Goal: Task Accomplishment & Management: Manage account settings

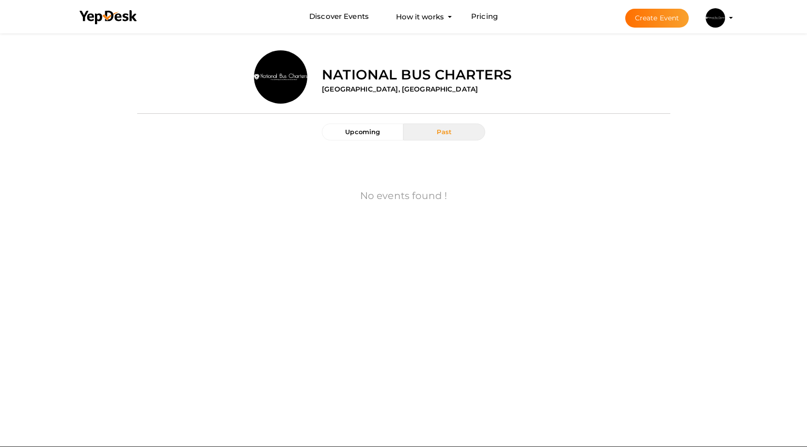
click at [725, 18] on profile-pic at bounding box center [715, 17] width 19 height 7
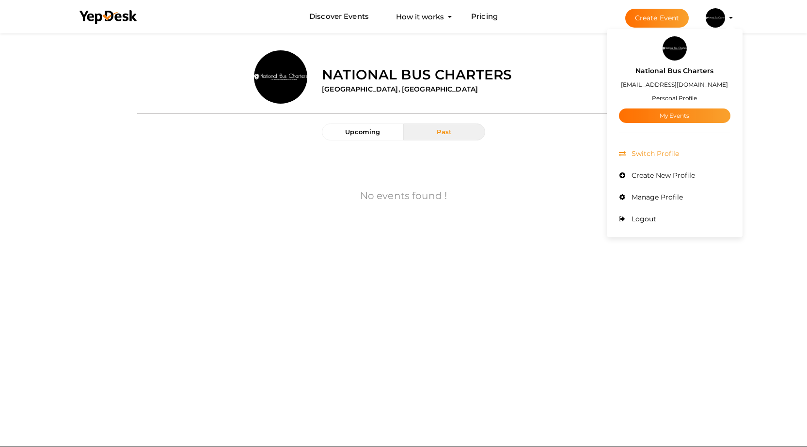
click at [665, 154] on span "Switch Profile" at bounding box center [654, 153] width 50 height 9
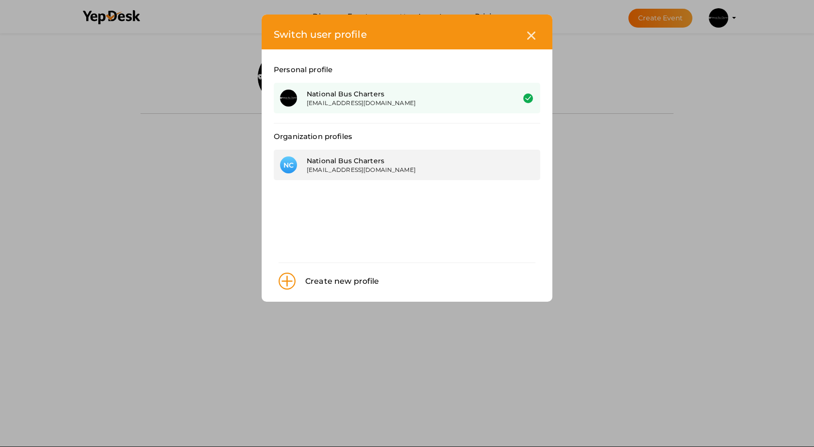
click at [399, 171] on div "[EMAIL_ADDRESS][DOMAIN_NAME]" at bounding box center [403, 170] width 193 height 8
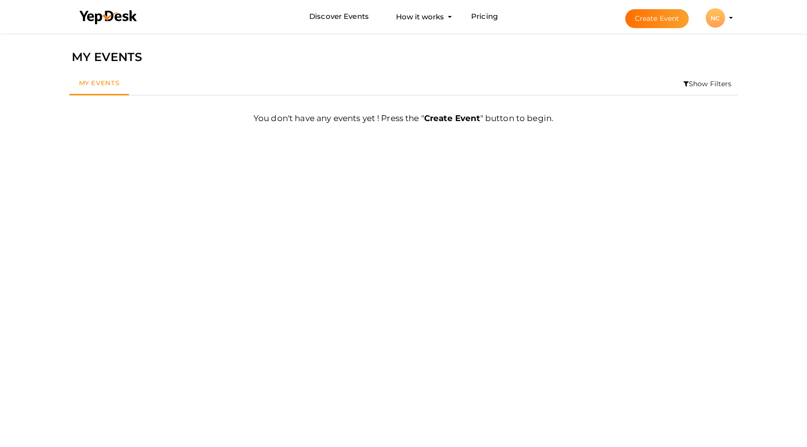
click at [729, 19] on li "Create Event NC NC National Bus Charters natioanlbuscharters@proton.me Organiza…" at bounding box center [670, 17] width 129 height 35
click at [730, 16] on li "Create Event NC NC National Bus Charters natioanlbuscharters@proton.me Organiza…" at bounding box center [670, 17] width 129 height 35
click at [719, 20] on div "NC" at bounding box center [715, 17] width 19 height 19
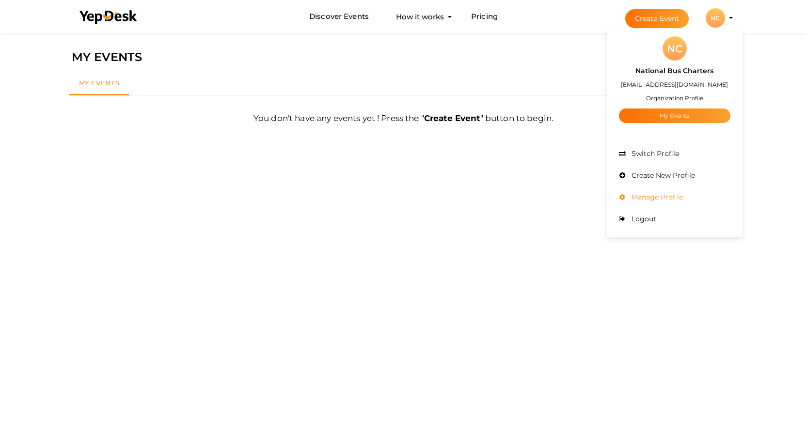
click at [652, 199] on span "Manage Profile" at bounding box center [656, 197] width 54 height 9
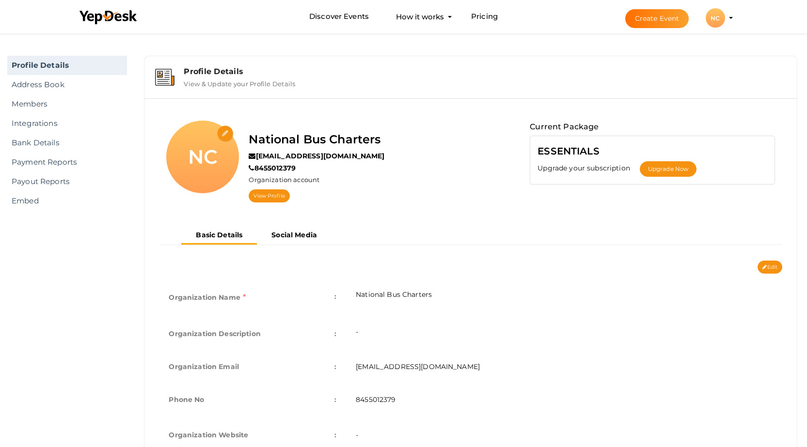
click at [222, 134] on input "file" at bounding box center [225, 134] width 17 height 17
type input "C:\fakepath\Nationbus-- logo..png"
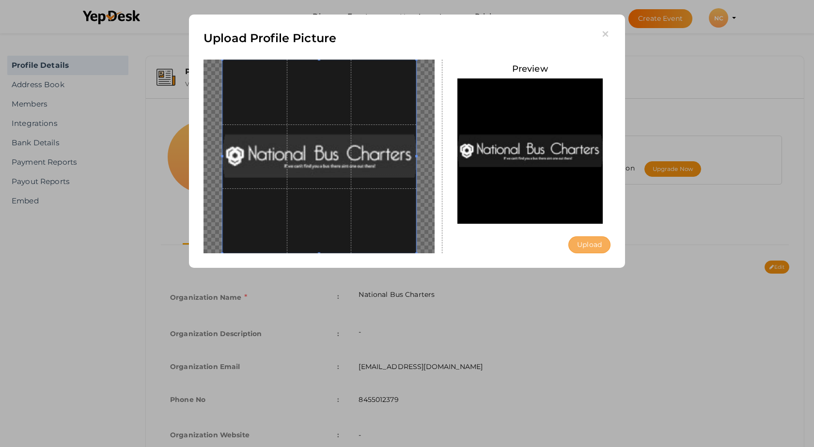
click at [581, 247] on button "Upload" at bounding box center [589, 245] width 42 height 17
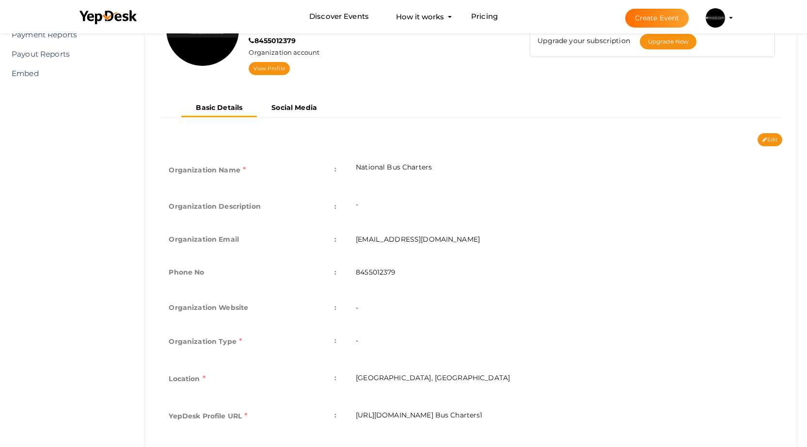
scroll to position [145, 0]
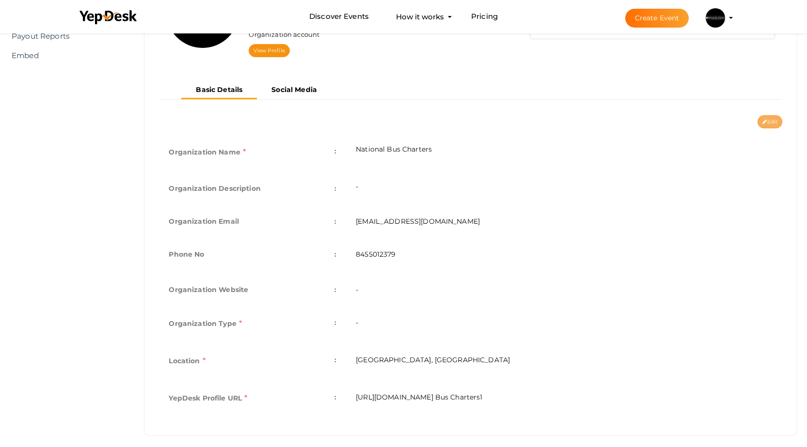
click at [770, 120] on button "Edit" at bounding box center [769, 121] width 25 height 13
type input "National Bus Charters"
type input "[EMAIL_ADDRESS][DOMAIN_NAME]"
type input "8455012379"
select select "9"
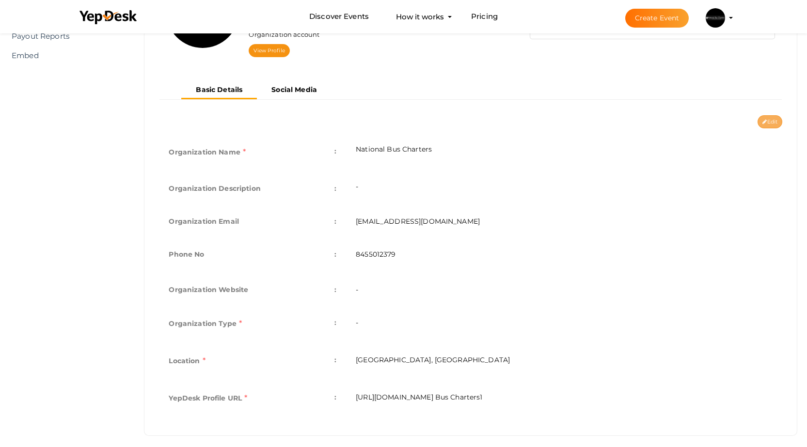
type input "[GEOGRAPHIC_DATA], [GEOGRAPHIC_DATA]"
type input "National Bus Charters1"
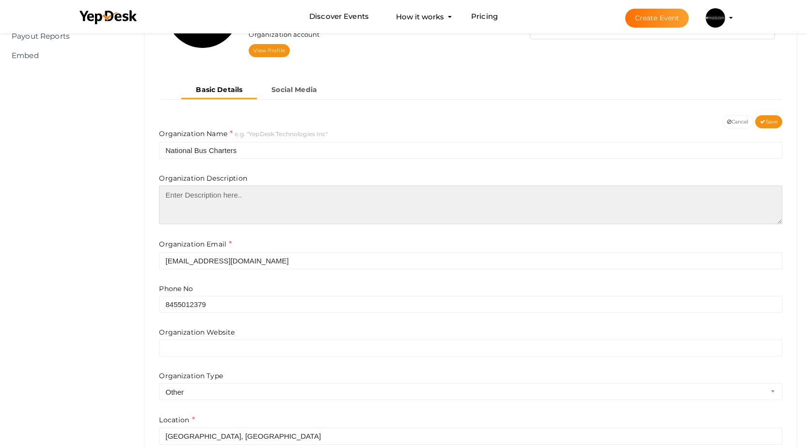
click at [227, 195] on textarea at bounding box center [470, 205] width 623 height 39
paste textarea "Looking to charter a bus for a group event? National Bus Charters is your go-to…"
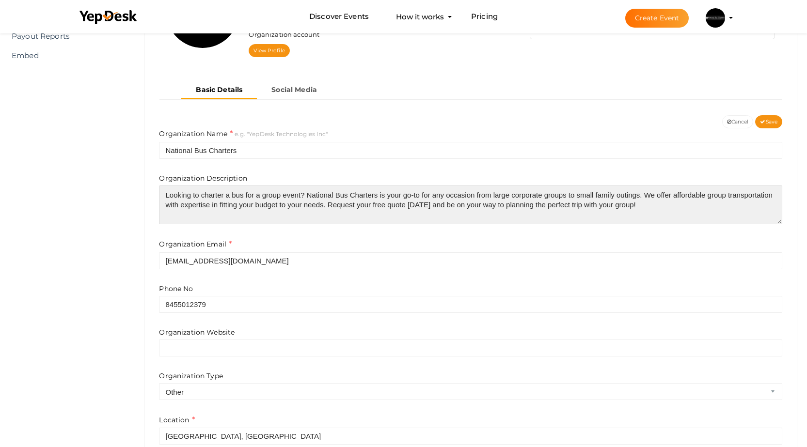
drag, startPoint x: 646, startPoint y: 195, endPoint x: 153, endPoint y: 187, distance: 493.4
click at [153, 187] on div "Organization Name e.g. "YepDesk Technologies Inc" National Bus Charters Organiz…" at bounding box center [471, 319] width 638 height 382
click at [351, 199] on textarea "We offer affordable group transportation with expertise in fitting your budget …" at bounding box center [470, 205] width 623 height 39
click at [418, 195] on textarea "We offer affordable group transportation with expertise in fitting your budget …" at bounding box center [470, 205] width 623 height 39
click at [507, 195] on textarea "We offer affordable group transportation with expertise in fitting your budget …" at bounding box center [470, 205] width 623 height 39
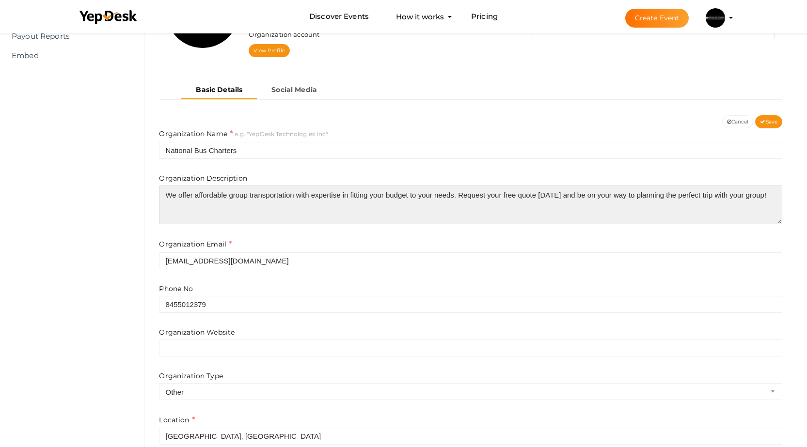
click at [551, 197] on textarea "We offer affordable group transportation with expertise in fitting your budget …" at bounding box center [470, 205] width 623 height 39
click at [592, 197] on textarea "We offer affordable group transportation with expertise in fitting your budget …" at bounding box center [470, 205] width 623 height 39
paste textarea "At National Bus Charters, we take pride in providing safe, reliable, and afford…"
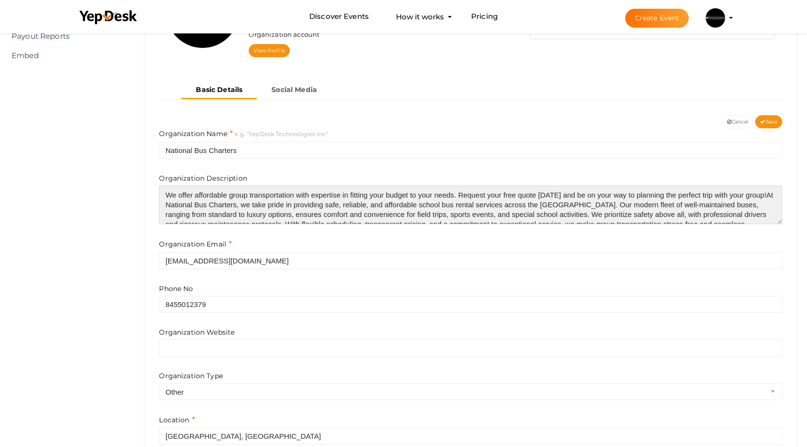
scroll to position [14, 0]
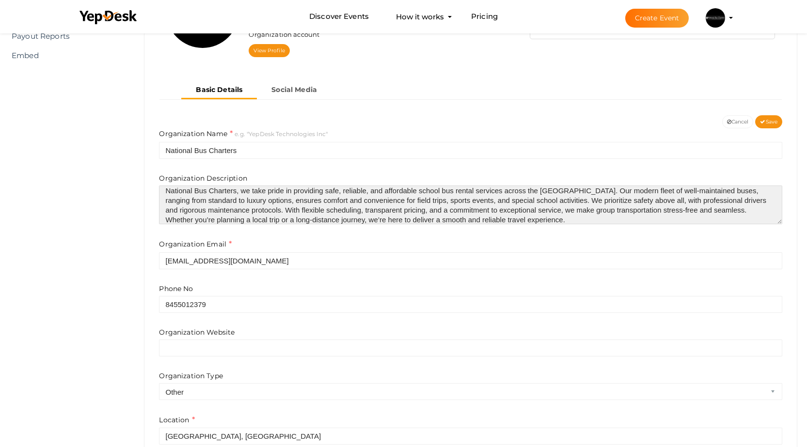
click at [654, 198] on textarea "We offer affordable group transportation with expertise in fitting your budget …" at bounding box center [470, 205] width 623 height 39
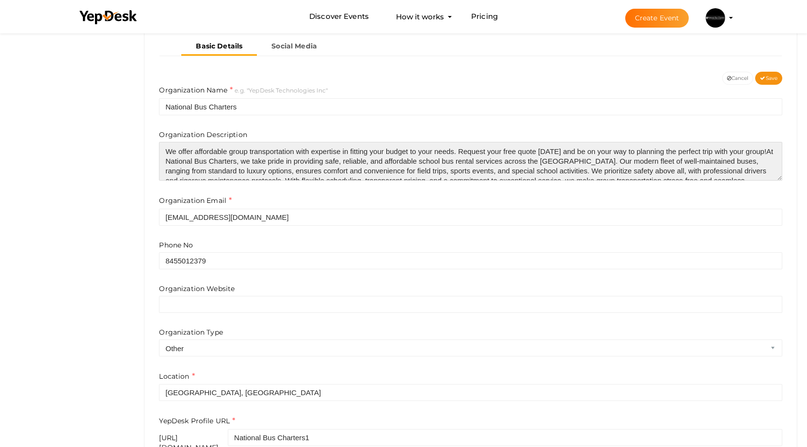
scroll to position [194, 0]
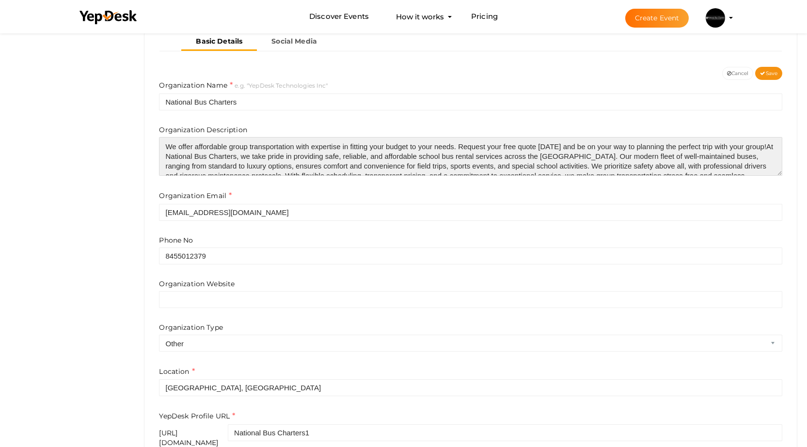
click at [502, 161] on textarea "We offer affordable group transportation with expertise in fitting your budget …" at bounding box center [470, 156] width 623 height 39
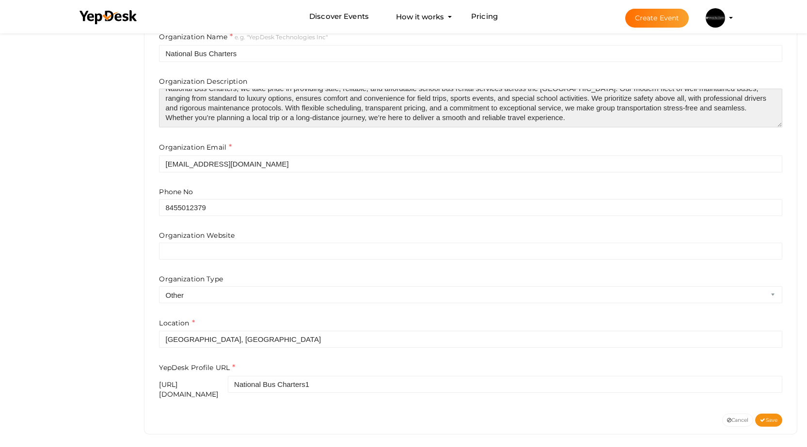
scroll to position [243, 0]
type textarea "We offer affordable group transportation with expertise in fitting your budget …"
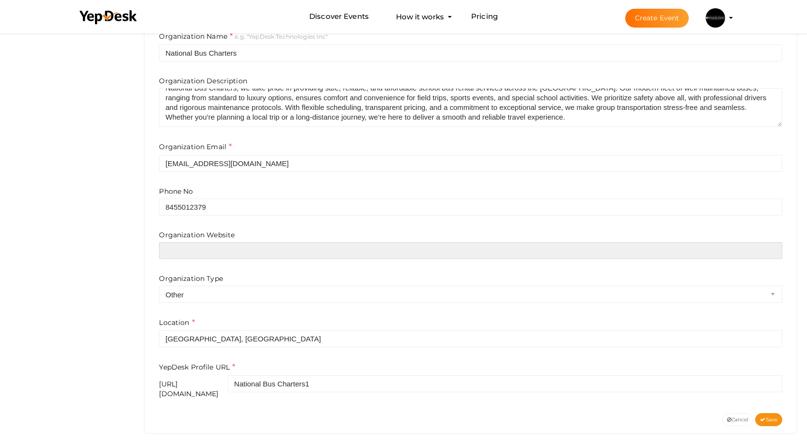
click at [267, 254] on input "text" at bounding box center [470, 250] width 623 height 17
paste input "https://www.nationalbuscharters.com/"
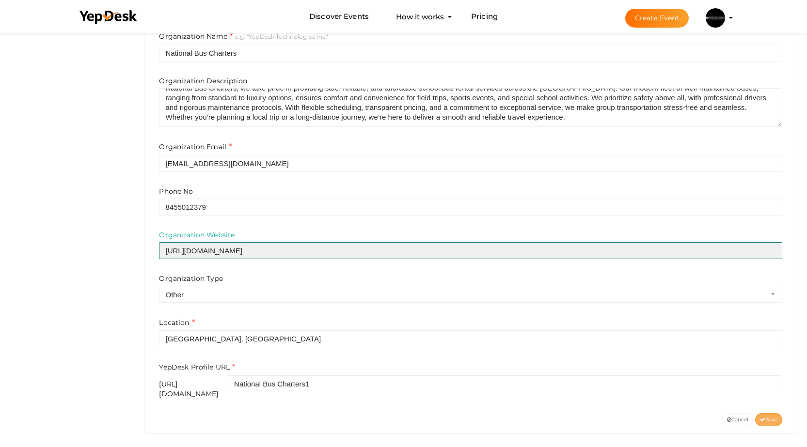
type input "https://www.nationalbuscharters.com/"
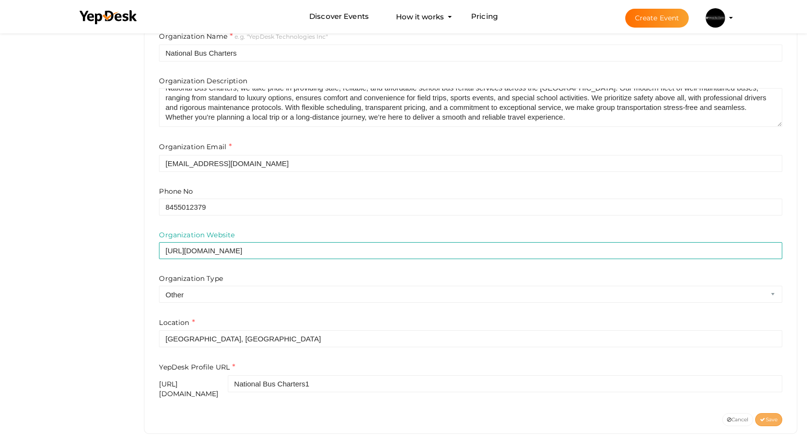
click at [772, 417] on span "Save" at bounding box center [768, 420] width 17 height 6
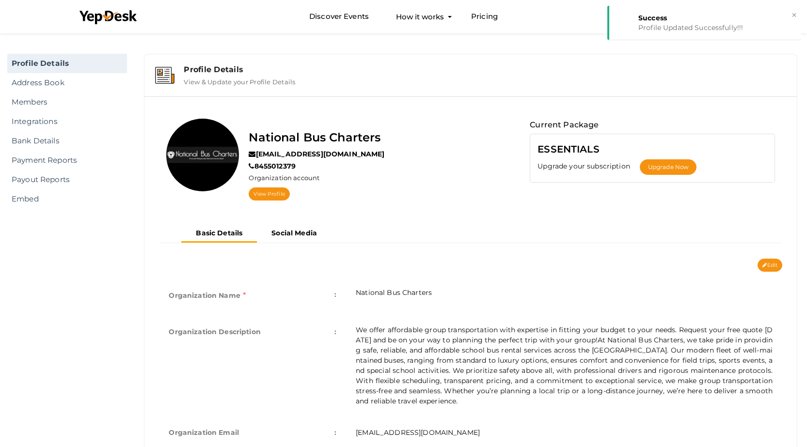
scroll to position [0, 0]
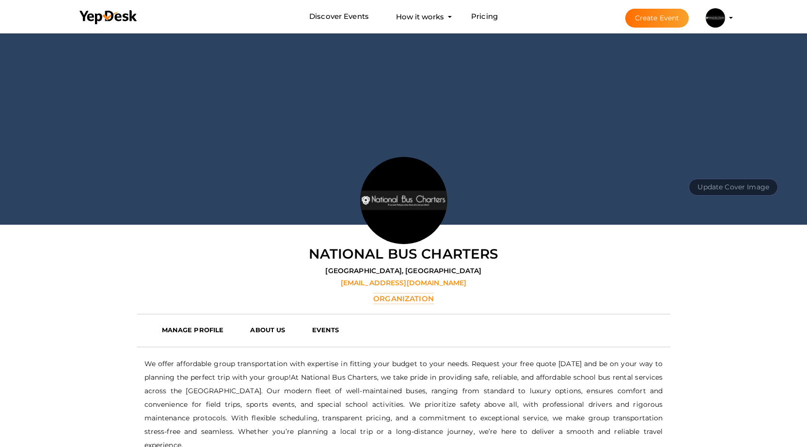
click at [131, 281] on div "Update Cover Image Upload upload National Bus Charters 4th Street Northwest, At…" at bounding box center [403, 346] width 807 height 631
click at [733, 298] on div "Update Cover Image Upload upload National Bus Charters 4th Street Northwest, At…" at bounding box center [403, 346] width 807 height 631
click at [717, 27] on img at bounding box center [715, 17] width 19 height 19
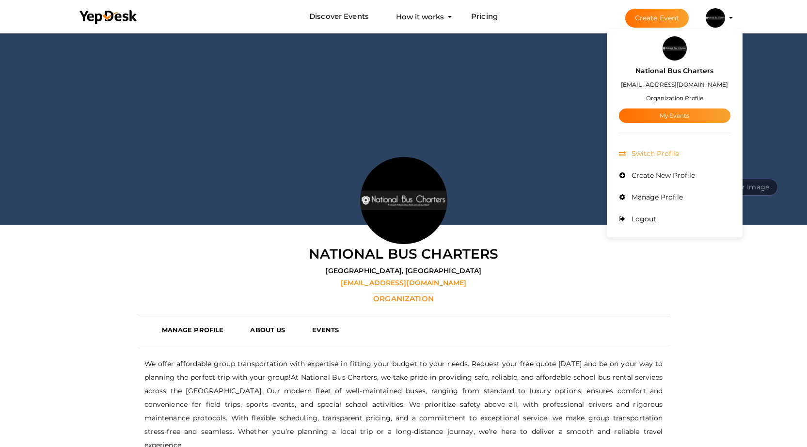
click at [662, 154] on span "Switch Profile" at bounding box center [654, 153] width 50 height 9
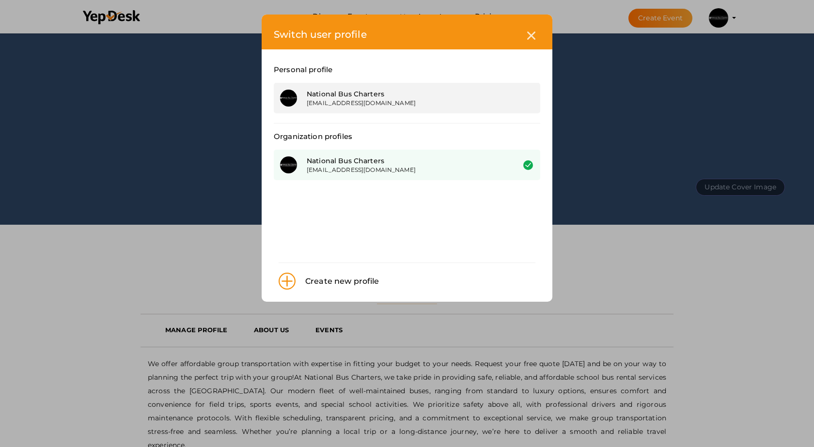
click at [438, 99] on div "[EMAIL_ADDRESS][DOMAIN_NAME]" at bounding box center [403, 103] width 193 height 8
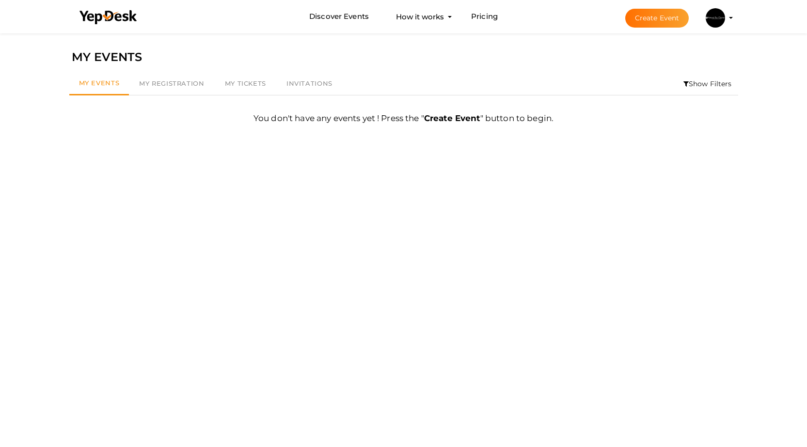
click at [716, 24] on img at bounding box center [715, 17] width 19 height 19
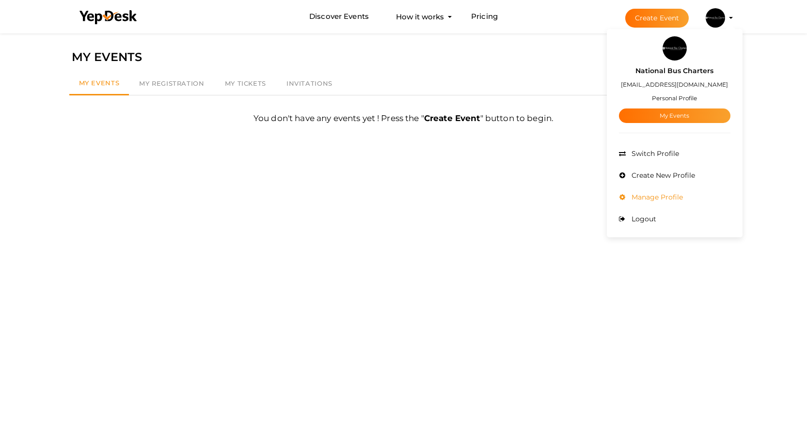
click at [657, 197] on span "Manage Profile" at bounding box center [656, 197] width 54 height 9
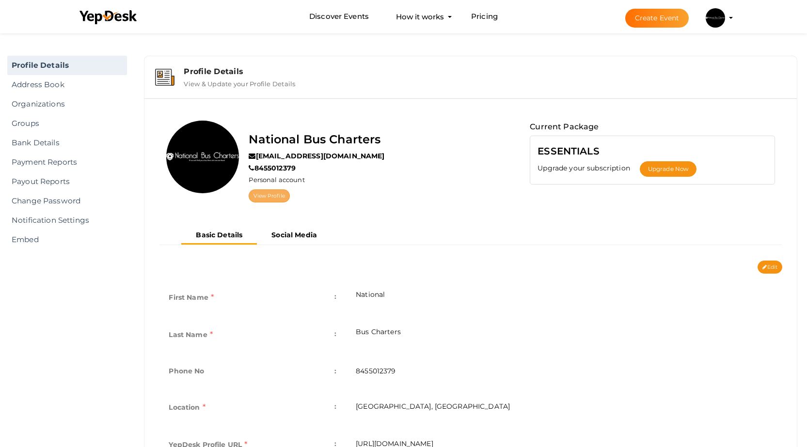
click at [259, 196] on link "View Profile" at bounding box center [269, 195] width 41 height 13
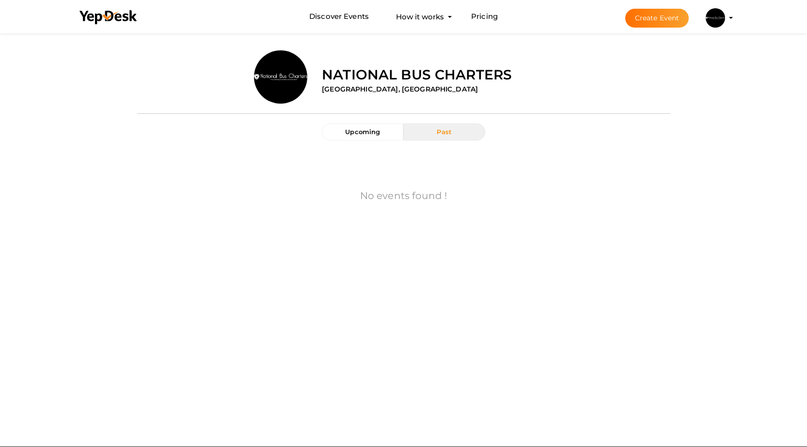
click at [534, 158] on div "No events found !" at bounding box center [403, 197] width 519 height 94
click at [716, 30] on li "Create Event National Bus Charters [EMAIL_ADDRESS][DOMAIN_NAME] Personal Profil…" at bounding box center [670, 17] width 129 height 35
click at [727, 17] on button "National Bus Charters [EMAIL_ADDRESS][DOMAIN_NAME] Personal Profile My Events A…" at bounding box center [715, 18] width 25 height 20
click at [716, 25] on img at bounding box center [715, 17] width 19 height 19
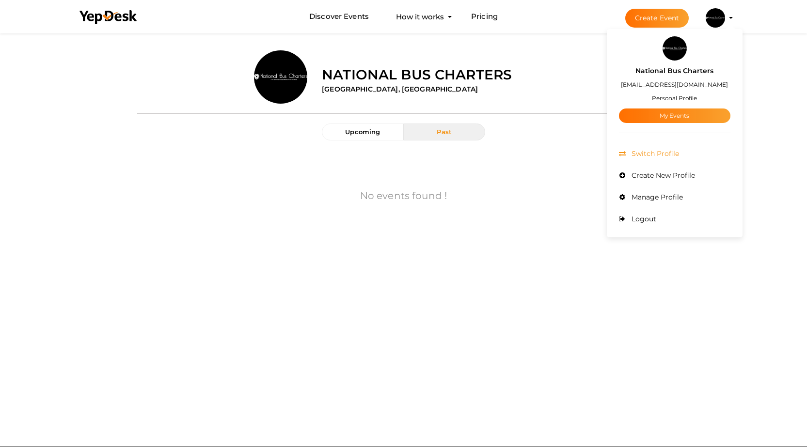
click at [642, 153] on span "Switch Profile" at bounding box center [654, 153] width 50 height 9
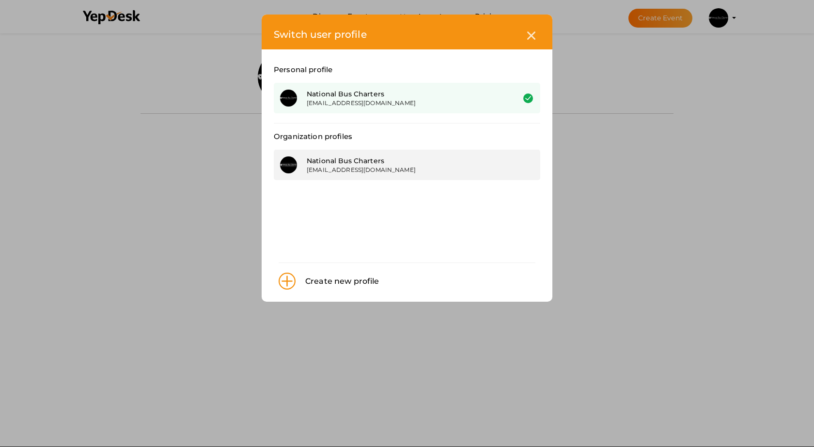
click at [436, 170] on div "[EMAIL_ADDRESS][DOMAIN_NAME]" at bounding box center [403, 170] width 193 height 8
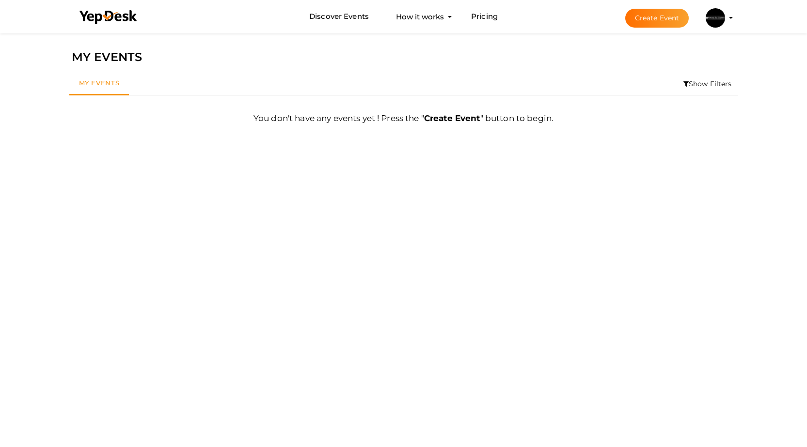
click at [715, 28] on button "National Bus Charters natioanlbuscharters@proton.me Organization Profile My Eve…" at bounding box center [715, 18] width 25 height 20
click at [718, 26] on img at bounding box center [715, 17] width 19 height 19
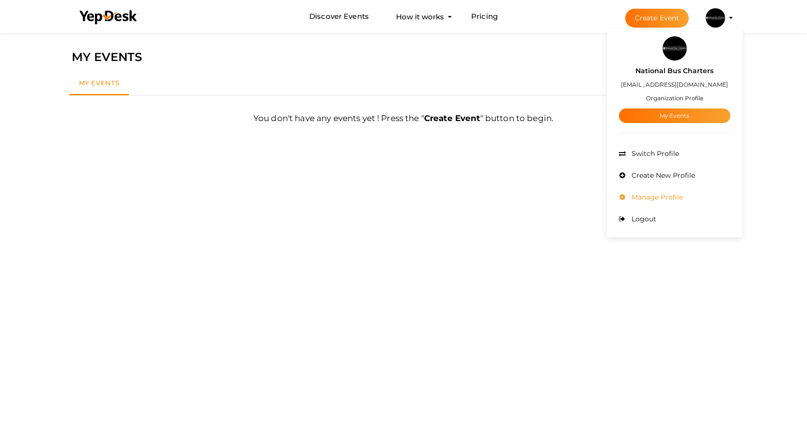
click at [661, 193] on span "Manage Profile" at bounding box center [656, 197] width 54 height 9
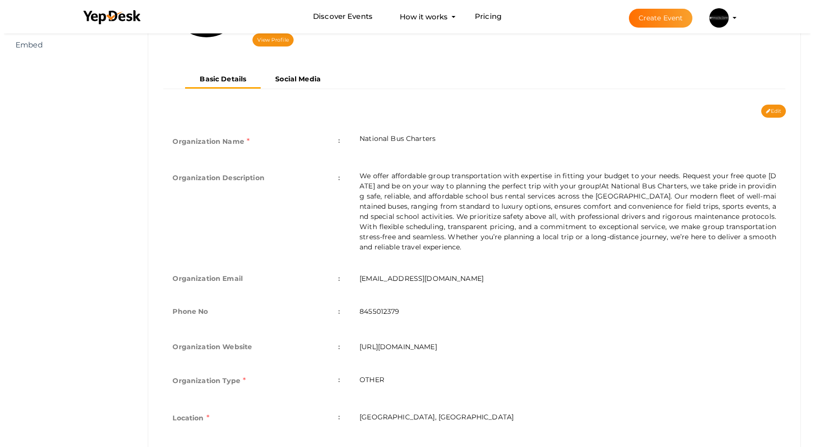
scroll to position [28, 0]
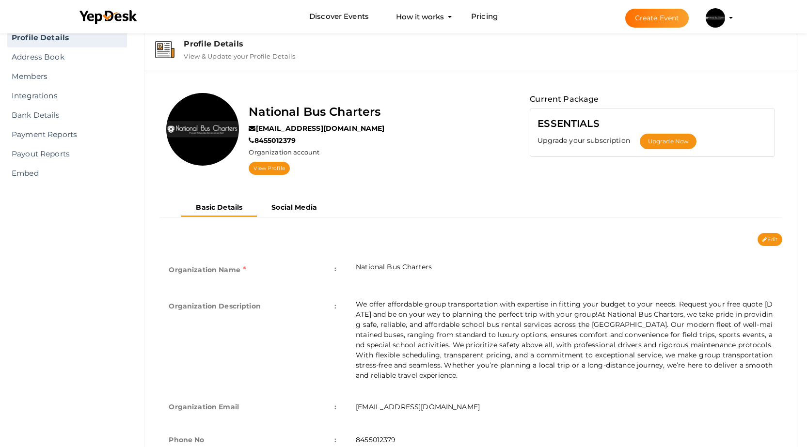
click at [717, 27] on img at bounding box center [715, 17] width 19 height 19
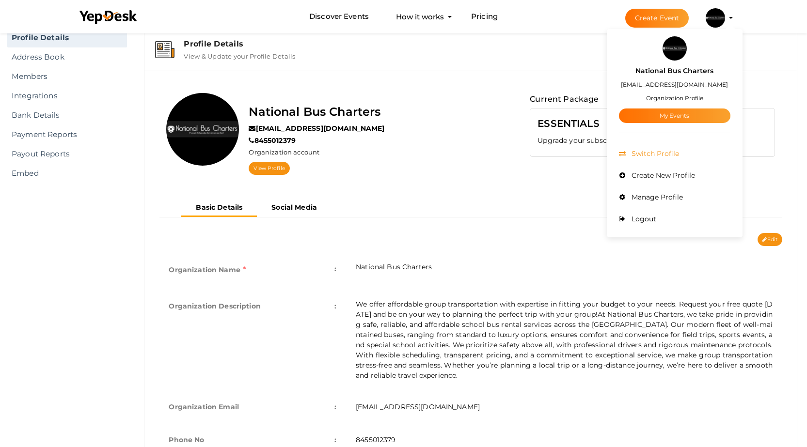
click at [648, 157] on span "Switch Profile" at bounding box center [654, 153] width 50 height 9
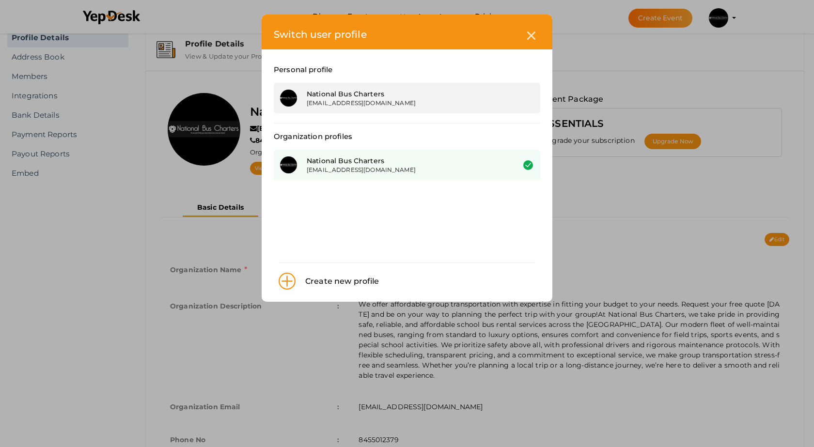
click at [380, 109] on div "National Bus Charters natioanlbuscharters@proton.me" at bounding box center [407, 98] width 267 height 31
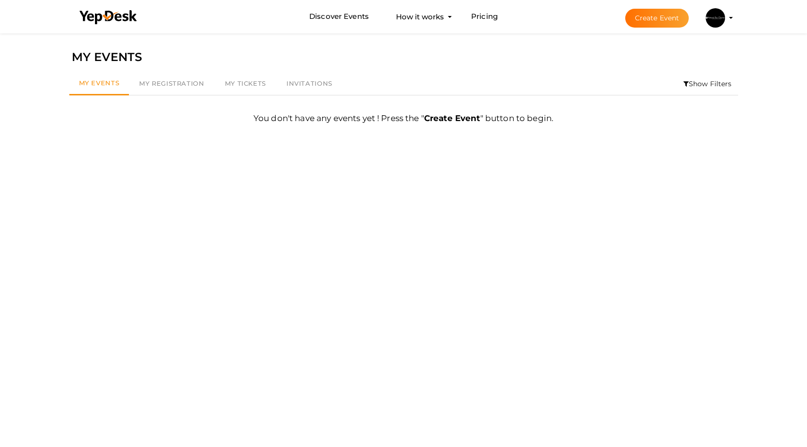
click at [717, 20] on img at bounding box center [715, 17] width 19 height 19
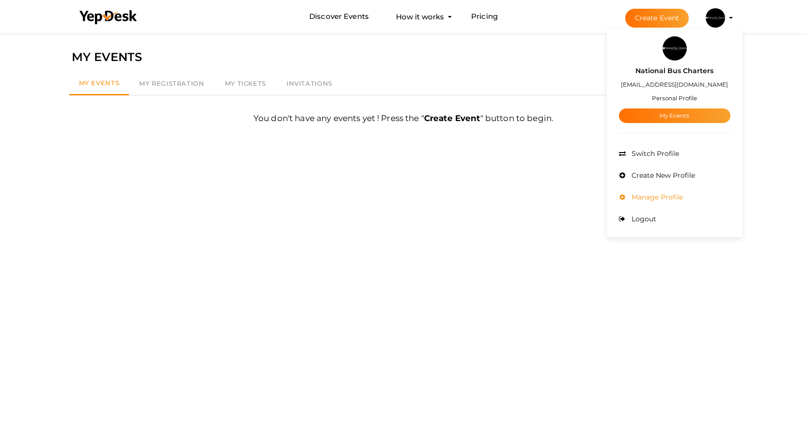
click at [647, 199] on span "Manage Profile" at bounding box center [656, 197] width 54 height 9
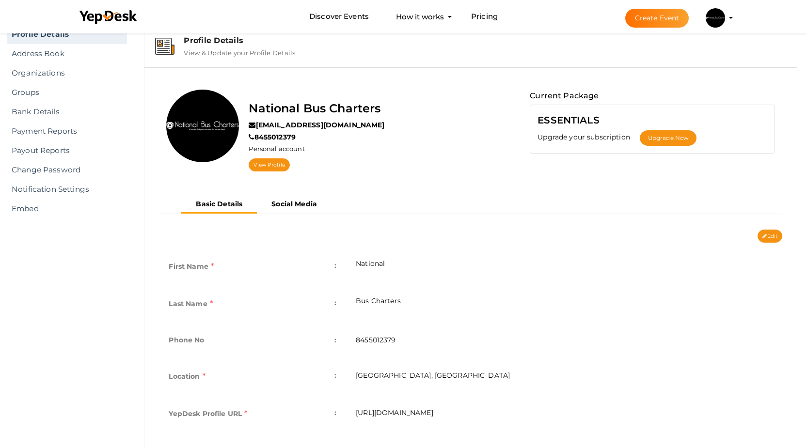
scroll to position [31, 0]
